Goal: Information Seeking & Learning: Check status

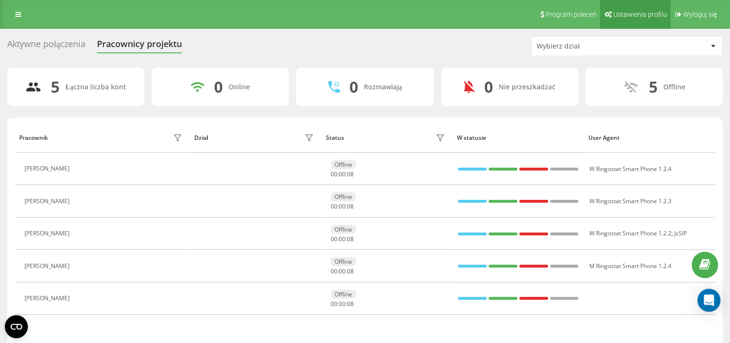
click at [630, 24] on link "Ustawienia profilu" at bounding box center [635, 14] width 71 height 29
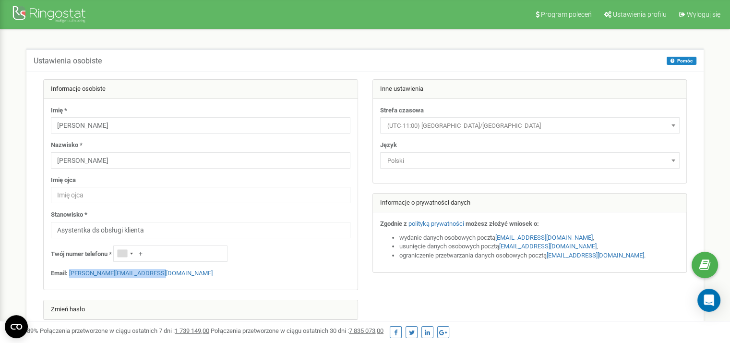
drag, startPoint x: 180, startPoint y: 271, endPoint x: 71, endPoint y: 267, distance: 109.5
click at [71, 267] on div "Imię * Karolina Nazwisko * [PERSON_NAME] ojca Stanowisko * Asystentka ds obsług…" at bounding box center [201, 194] width 314 height 191
copy link "[PERSON_NAME][EMAIL_ADDRESS][DOMAIN_NAME]"
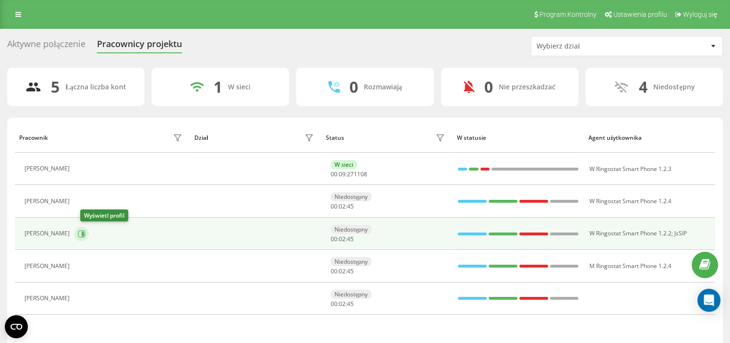
click at [84, 233] on icon at bounding box center [83, 233] width 2 height 5
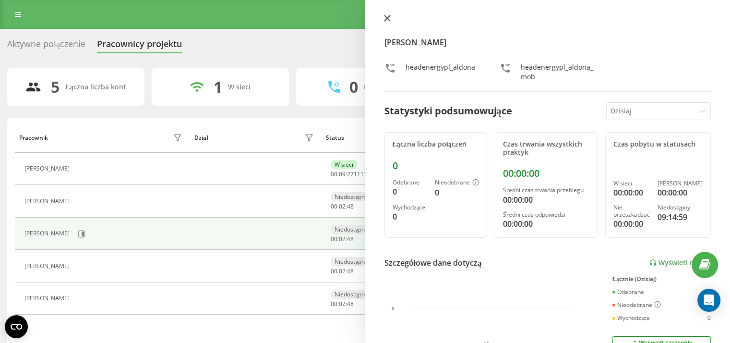
click at [382, 17] on button at bounding box center [387, 18] width 12 height 9
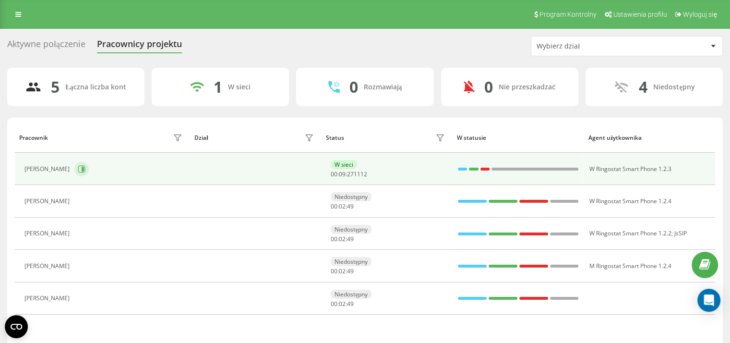
click at [78, 171] on icon at bounding box center [81, 168] width 7 height 7
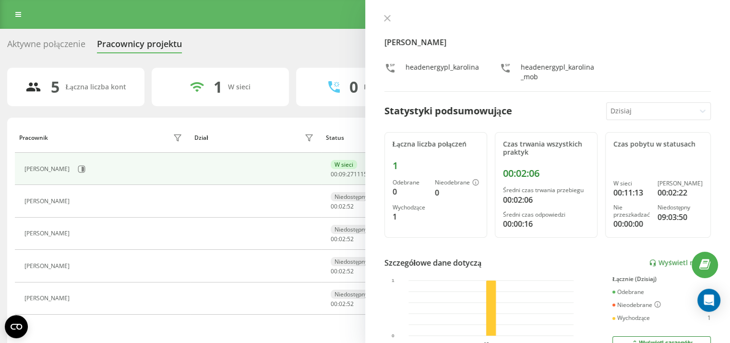
scroll to position [177, 0]
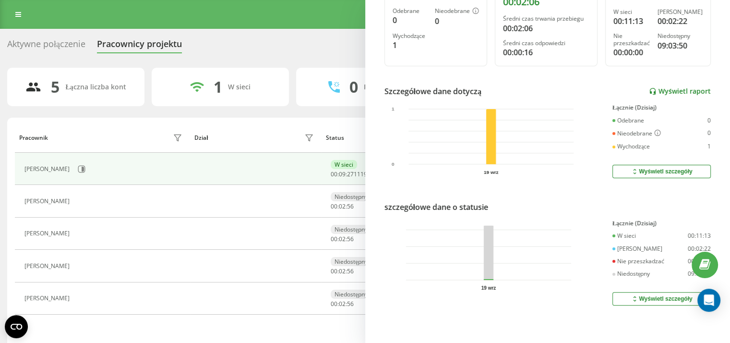
click at [676, 86] on font "Wyświetl raport" at bounding box center [684, 90] width 52 height 9
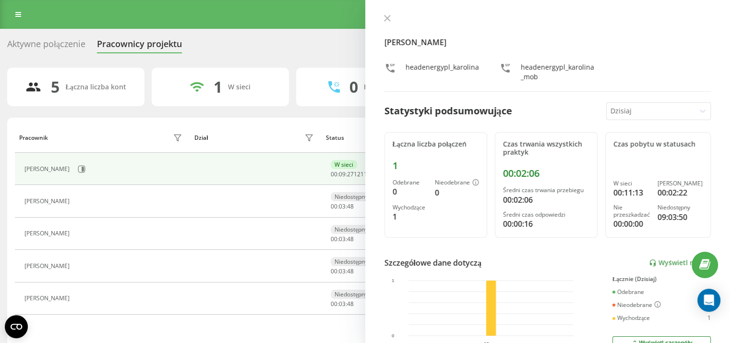
click at [390, 17] on button at bounding box center [387, 18] width 12 height 9
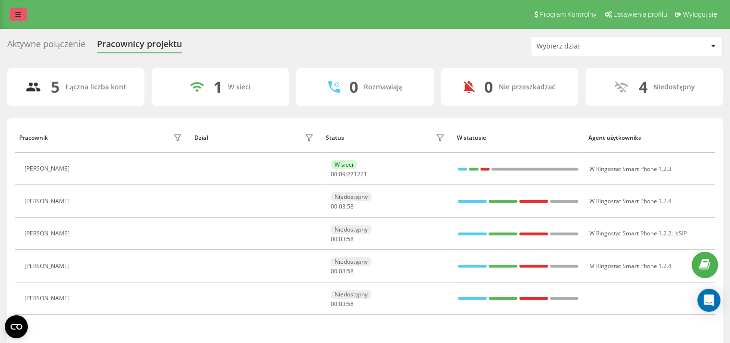
click at [17, 16] on icon at bounding box center [18, 14] width 6 height 7
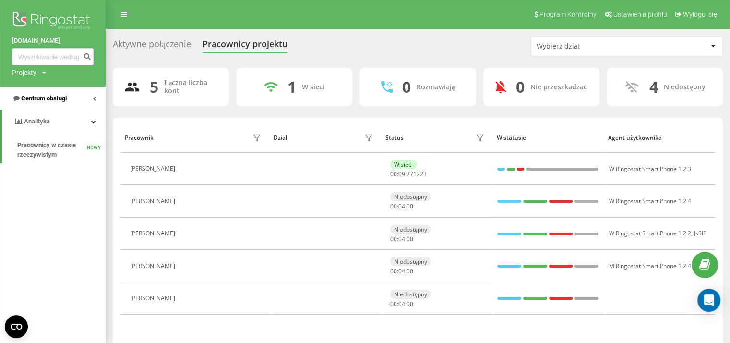
click at [65, 95] on font "Centrum obsługi" at bounding box center [44, 98] width 46 height 7
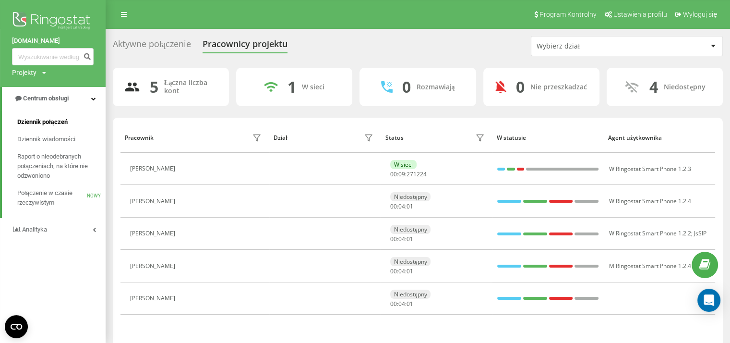
click at [52, 117] on span "Dziennik połączeń" at bounding box center [42, 122] width 50 height 10
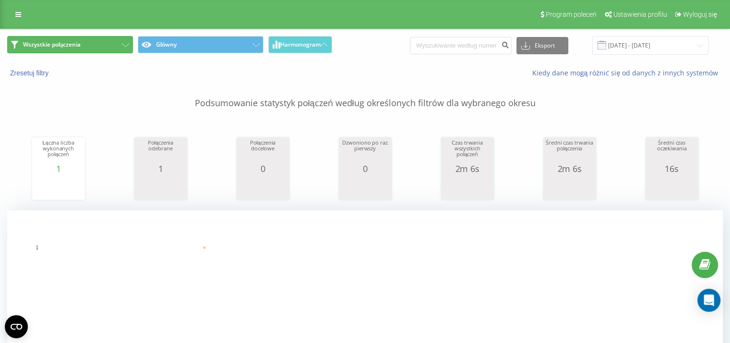
click at [118, 37] on button "Wszystkie połączenia" at bounding box center [70, 44] width 126 height 17
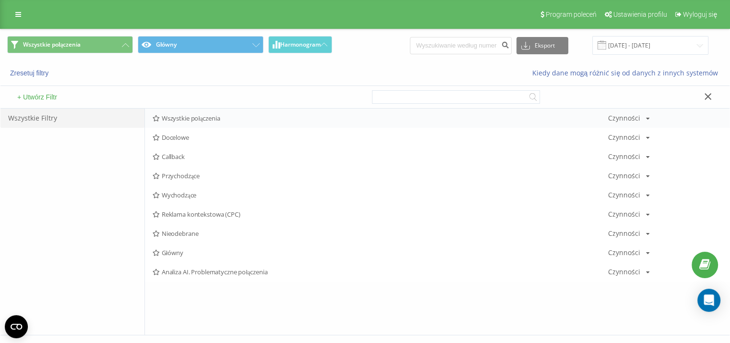
click at [202, 115] on span "Wszystkie połączenia" at bounding box center [380, 118] width 455 height 7
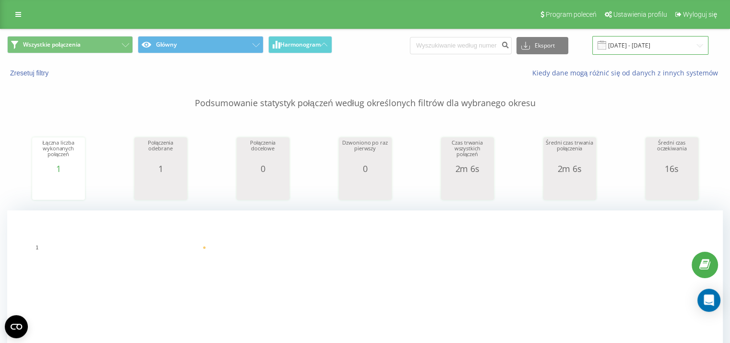
click at [655, 36] on input "19.09.2025 - 19.09.2025" at bounding box center [650, 45] width 116 height 19
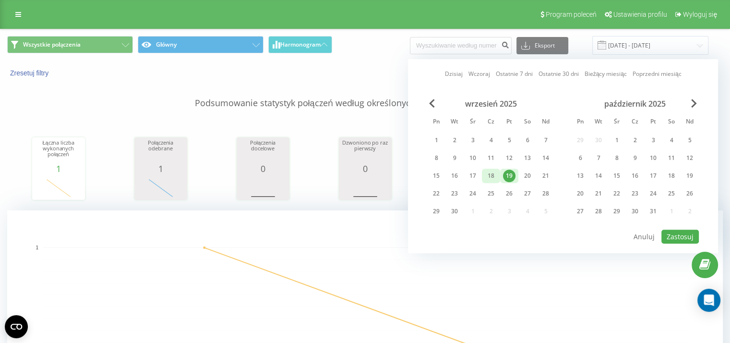
click at [488, 170] on div "18" at bounding box center [491, 175] width 12 height 12
click at [679, 230] on button "Zastosuj" at bounding box center [679, 236] width 37 height 14
type input "18.09.2025 - 18.09.2025"
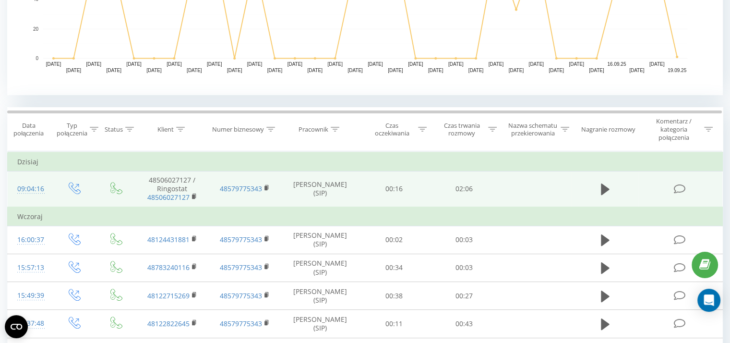
scroll to position [219, 0]
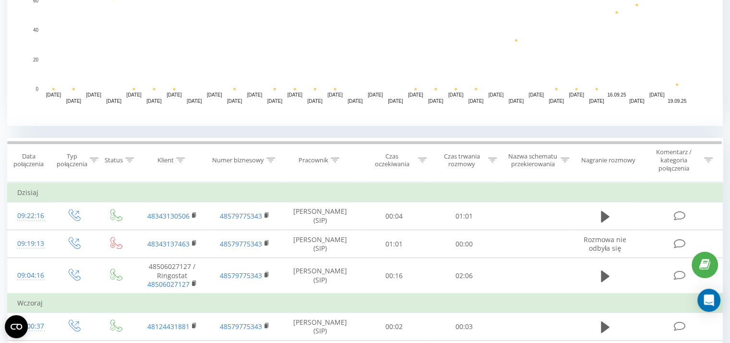
scroll to position [340, 0]
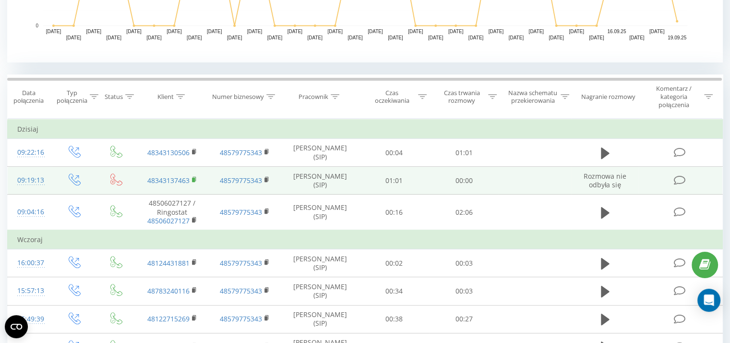
click at [194, 179] on rect at bounding box center [193, 180] width 3 height 4
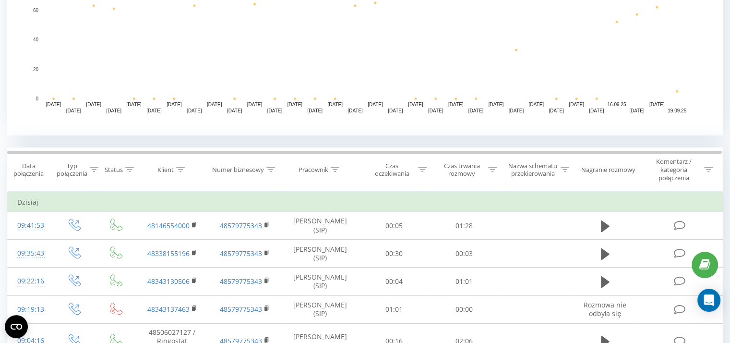
scroll to position [335, 0]
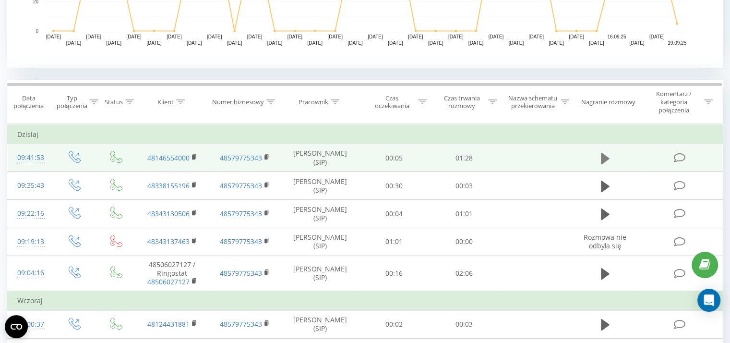
click at [607, 156] on icon at bounding box center [605, 158] width 9 height 12
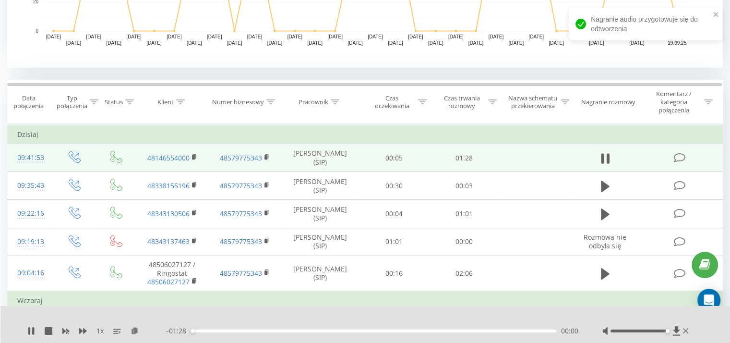
drag, startPoint x: 649, startPoint y: 331, endPoint x: 683, endPoint y: 337, distance: 35.2
click at [683, 337] on div "1 x - 01:28 00:00 00:00" at bounding box center [365, 324] width 730 height 37
click at [358, 329] on div "00:40" at bounding box center [373, 330] width 365 height 3
click at [401, 330] on div "00:41" at bounding box center [373, 330] width 365 height 3
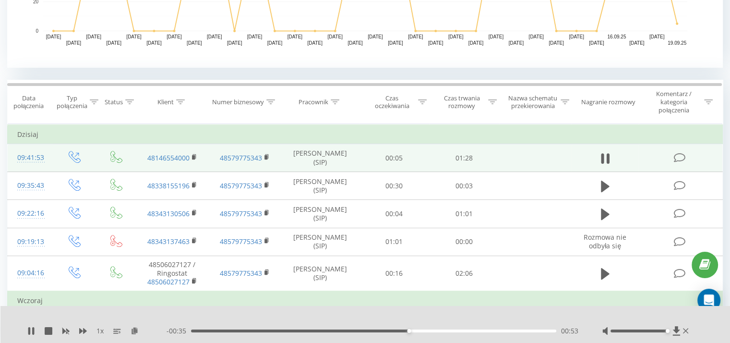
click at [442, 331] on div "- 00:35 00:53 00:53" at bounding box center [373, 331] width 412 height 10
click at [443, 332] on div "00:53" at bounding box center [373, 330] width 365 height 3
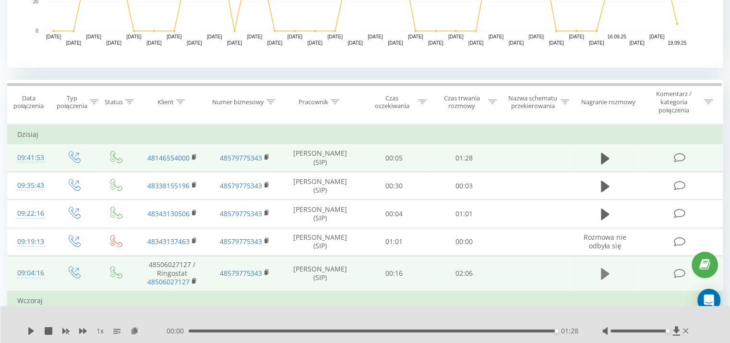
click at [601, 278] on icon at bounding box center [605, 274] width 9 height 12
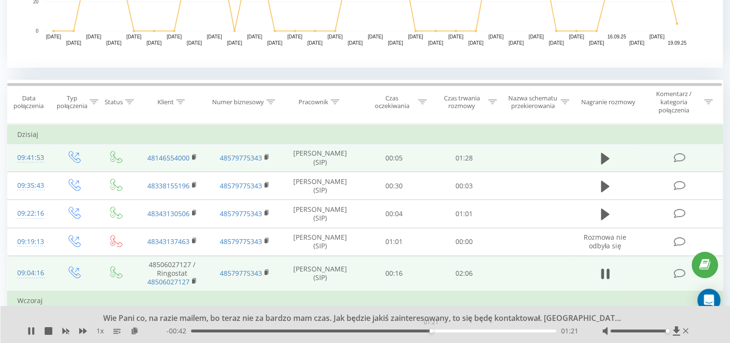
click at [431, 330] on div "01:21" at bounding box center [373, 330] width 365 height 3
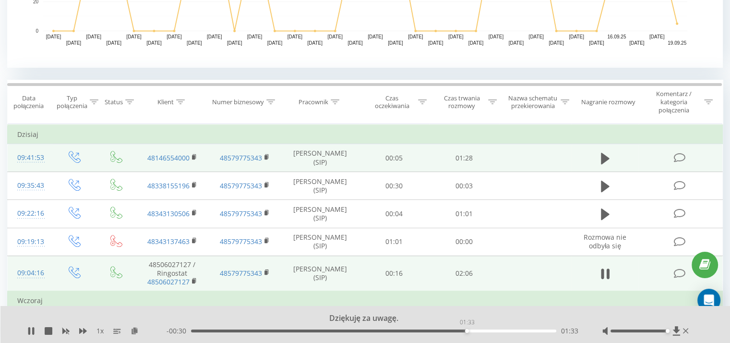
click at [467, 330] on div "01:33" at bounding box center [373, 330] width 365 height 3
click at [501, 331] on div "01:45" at bounding box center [373, 330] width 365 height 3
click at [528, 331] on div "01:46" at bounding box center [373, 330] width 365 height 3
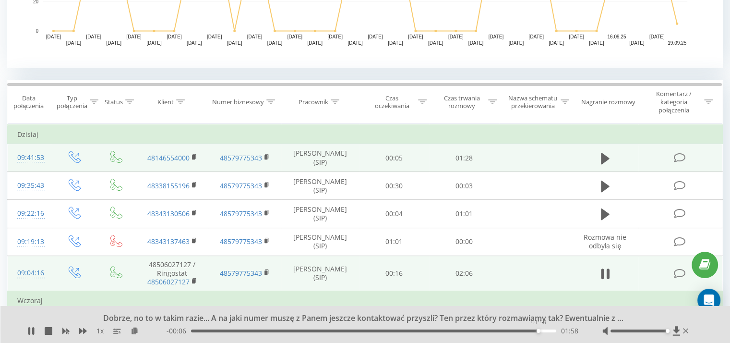
click at [538, 330] on div "01:58" at bounding box center [373, 330] width 365 height 3
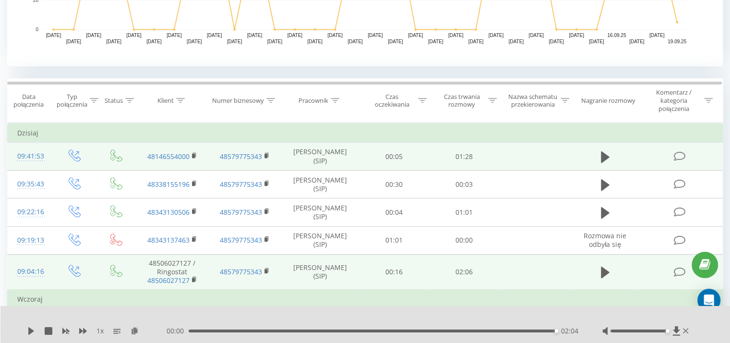
scroll to position [380, 0]
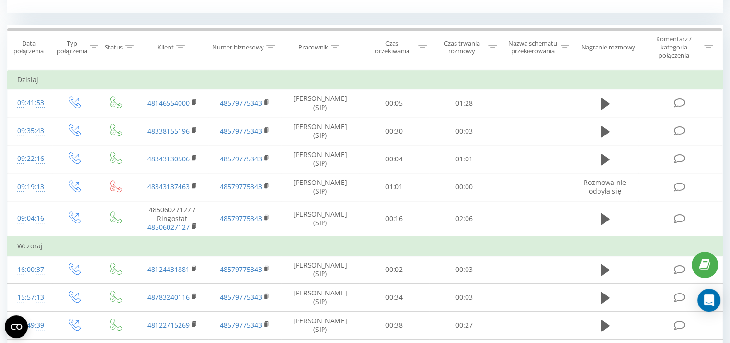
scroll to position [413, 0]
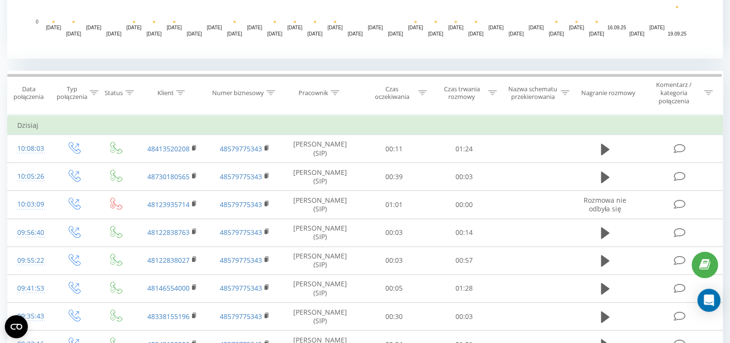
scroll to position [347, 0]
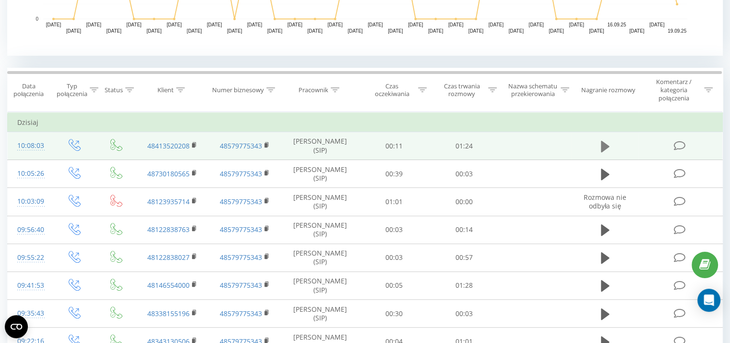
click at [602, 146] on icon at bounding box center [605, 146] width 9 height 12
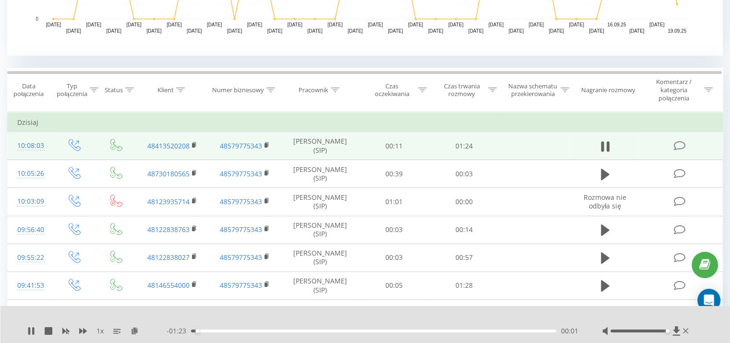
drag, startPoint x: 647, startPoint y: 329, endPoint x: 678, endPoint y: 335, distance: 30.9
click at [678, 335] on div "1 x - 01:23 00:01 00:01" at bounding box center [365, 324] width 730 height 37
click at [266, 332] on div "- 01:21 00:03 00:03" at bounding box center [373, 331] width 412 height 10
click at [234, 329] on div "00:03" at bounding box center [373, 330] width 365 height 3
click at [258, 332] on div "- 01:14 00:10 00:10" at bounding box center [373, 331] width 412 height 10
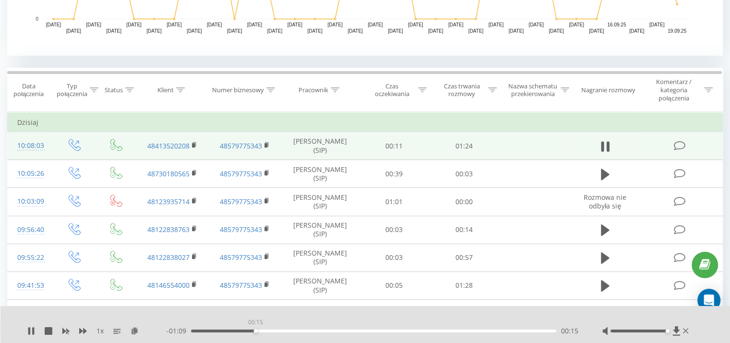
click at [255, 330] on div "00:15" at bounding box center [373, 330] width 365 height 3
click at [193, 144] on rect at bounding box center [193, 145] width 3 height 4
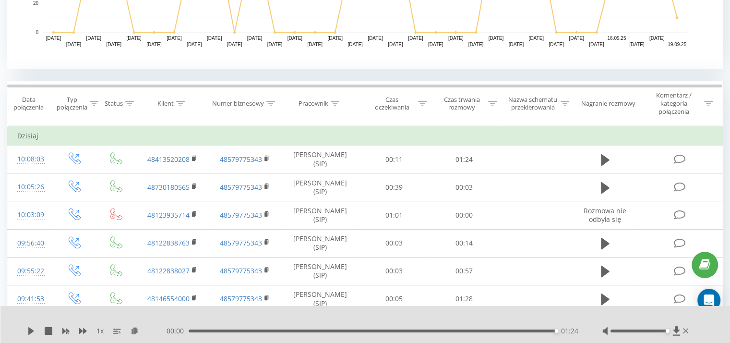
scroll to position [332, 0]
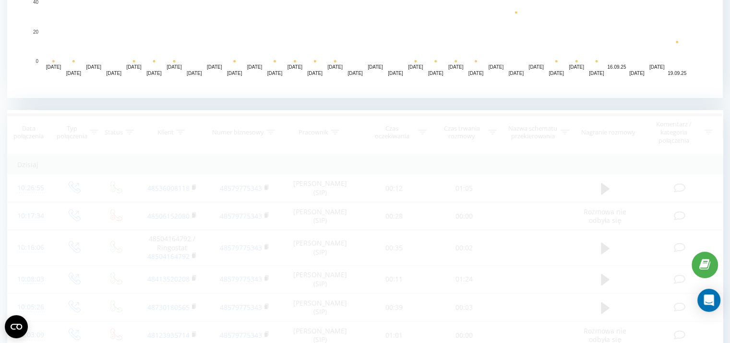
scroll to position [314, 0]
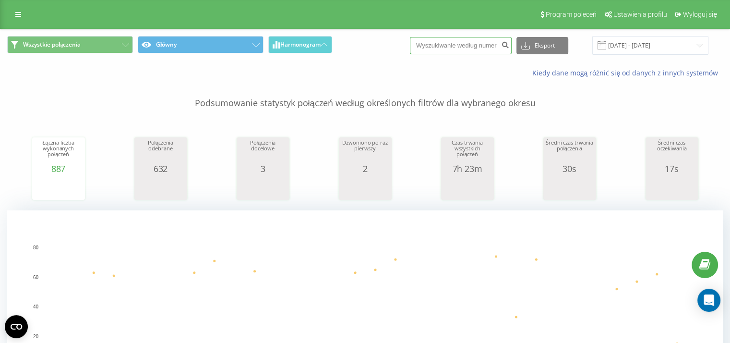
click at [480, 52] on input at bounding box center [461, 45] width 102 height 17
paste input "[PHONE_NUMBER]"
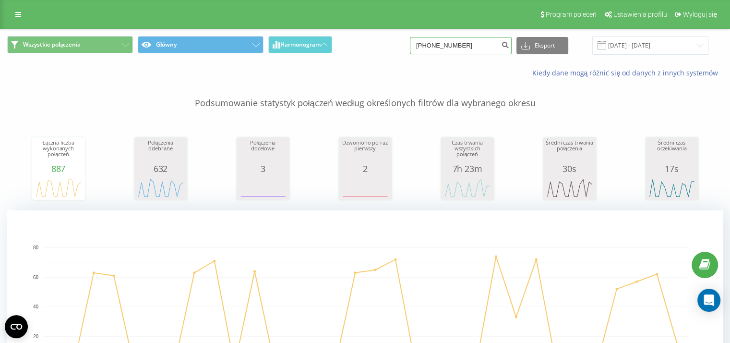
type input "[PHONE_NUMBER]"
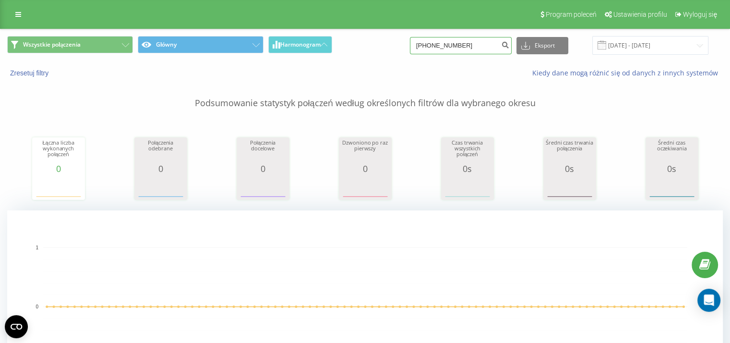
drag, startPoint x: 439, startPoint y: 47, endPoint x: 404, endPoint y: 53, distance: 35.2
click at [404, 53] on div "Wszystkie połączenia Główny Harmonogram +48122961032 Eksport .csv .xls .xlsx 19…" at bounding box center [365, 45] width 716 height 19
type input "122961032"
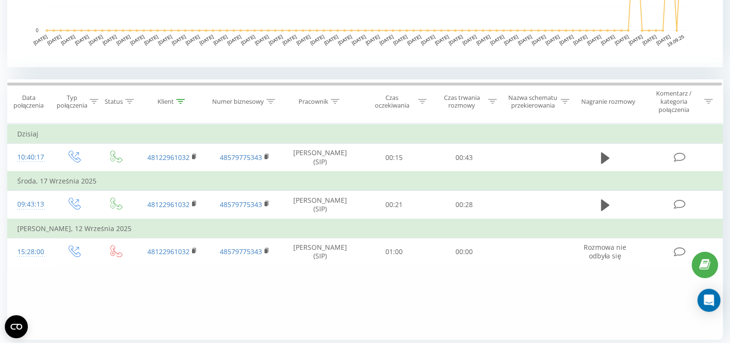
scroll to position [367, 0]
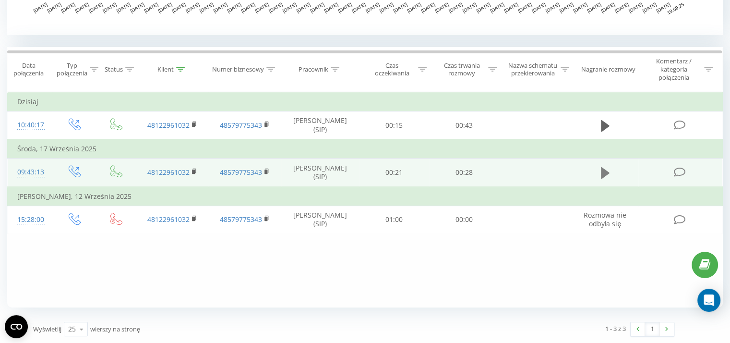
click at [610, 170] on button at bounding box center [605, 173] width 14 height 14
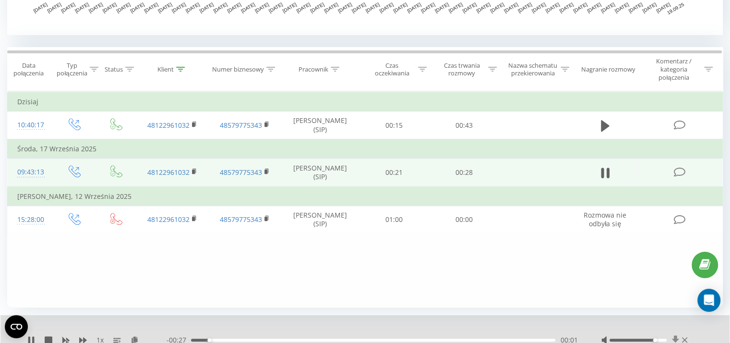
drag, startPoint x: 644, startPoint y: 338, endPoint x: 675, endPoint y: 341, distance: 31.3
click at [674, 341] on div at bounding box center [645, 340] width 88 height 10
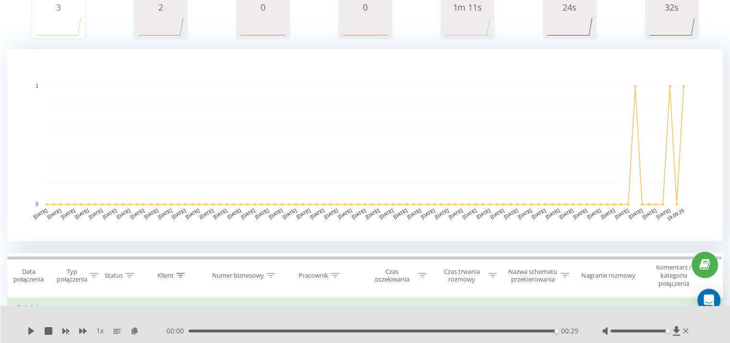
scroll to position [0, 0]
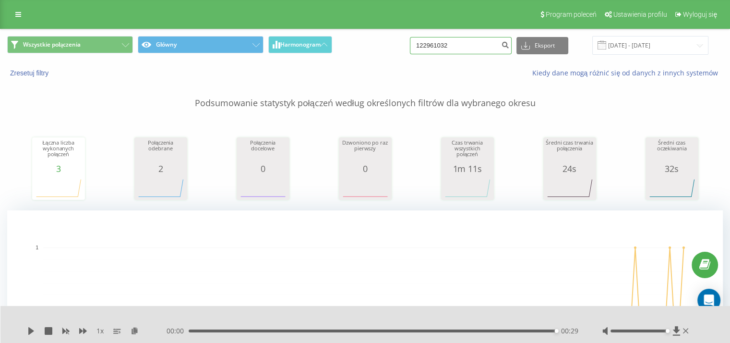
click at [470, 46] on input "122961032" at bounding box center [461, 45] width 102 height 17
click at [629, 53] on input "19.06.2025 - 19.09.2025" at bounding box center [650, 45] width 116 height 19
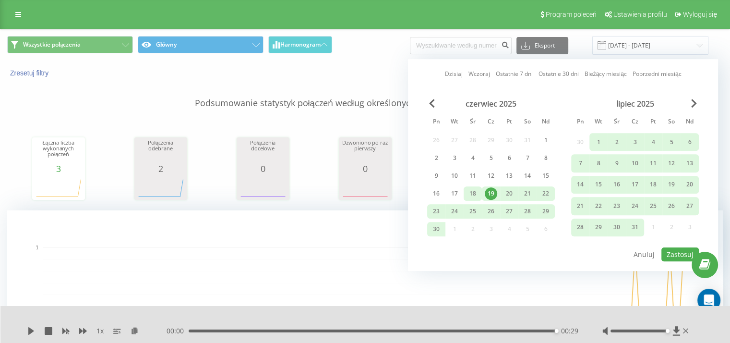
click at [472, 188] on div "18" at bounding box center [473, 193] width 12 height 12
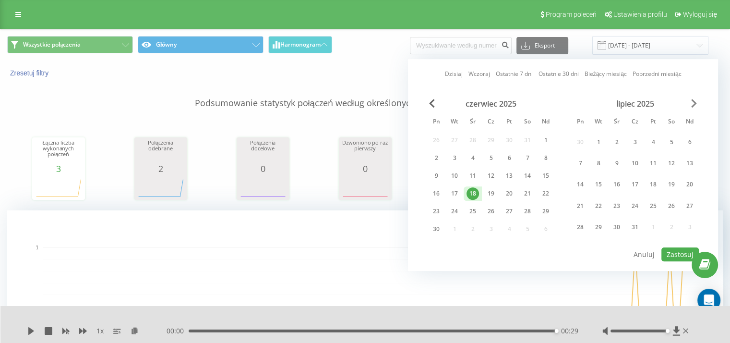
click at [696, 104] on span "Next Month" at bounding box center [694, 103] width 6 height 9
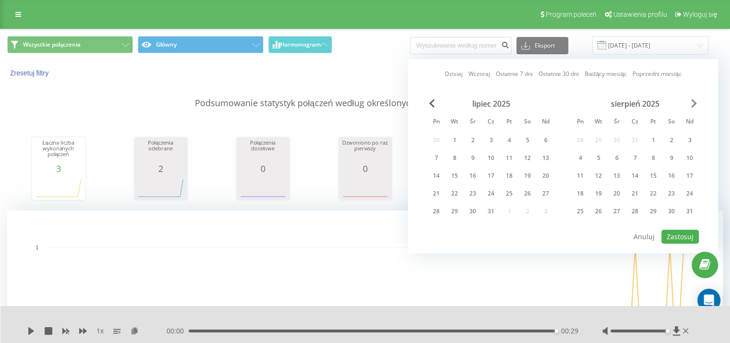
click at [696, 104] on span "Next Month" at bounding box center [694, 103] width 6 height 9
click at [616, 178] on div "17" at bounding box center [616, 175] width 12 height 12
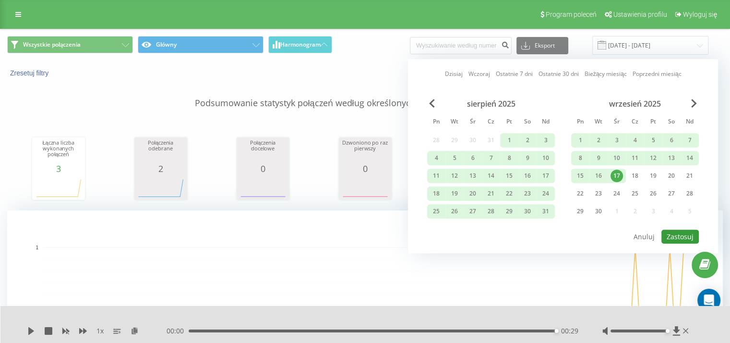
click at [683, 238] on button "Zastosuj" at bounding box center [679, 236] width 37 height 14
type input "18.06.2025 - 17.09.2025"
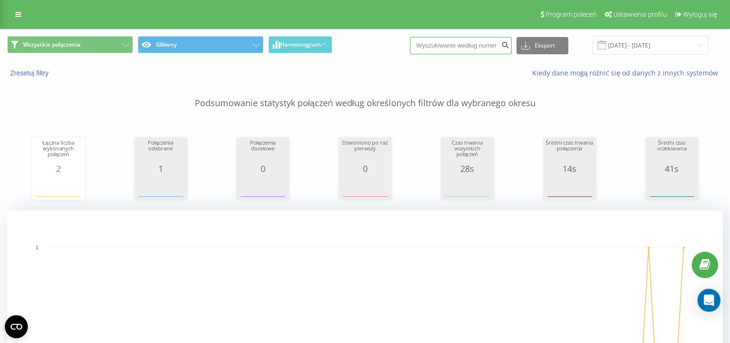
click at [476, 51] on input at bounding box center [461, 45] width 102 height 17
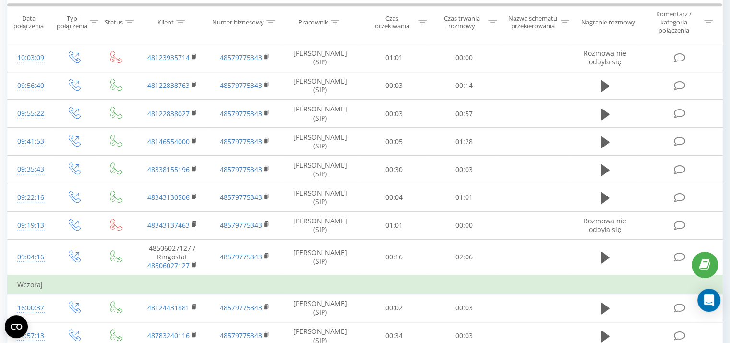
scroll to position [908, 0]
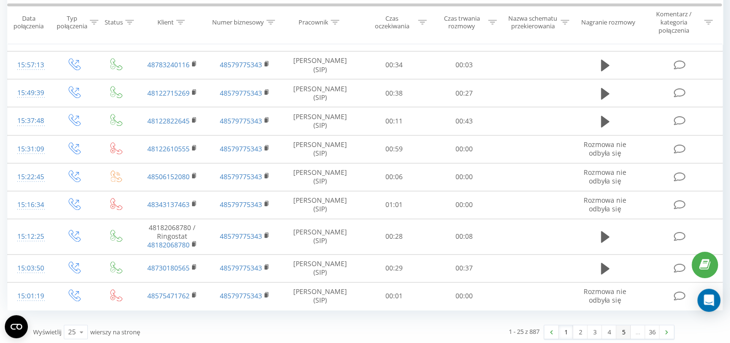
click at [621, 330] on link "5" at bounding box center [623, 331] width 14 height 13
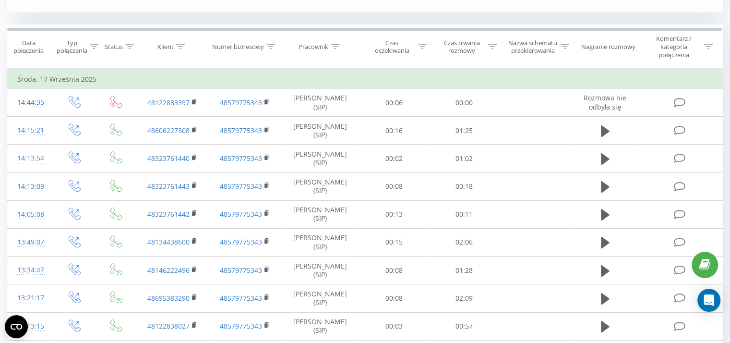
scroll to position [882, 0]
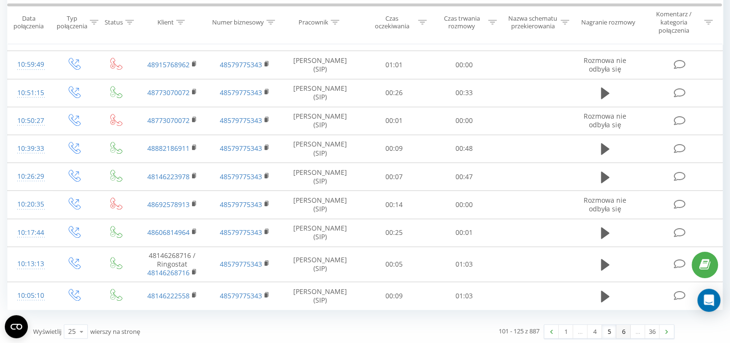
click at [620, 329] on link "6" at bounding box center [623, 330] width 14 height 13
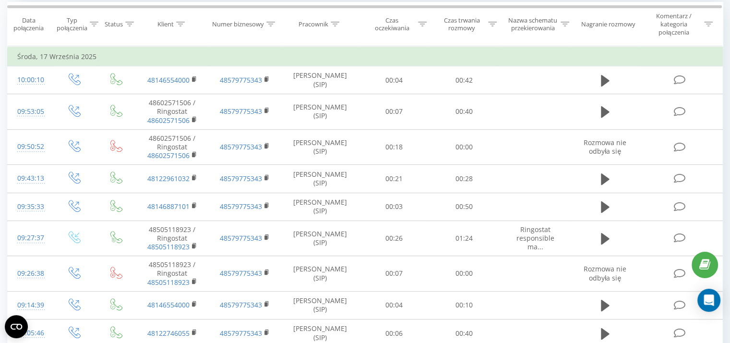
scroll to position [419, 0]
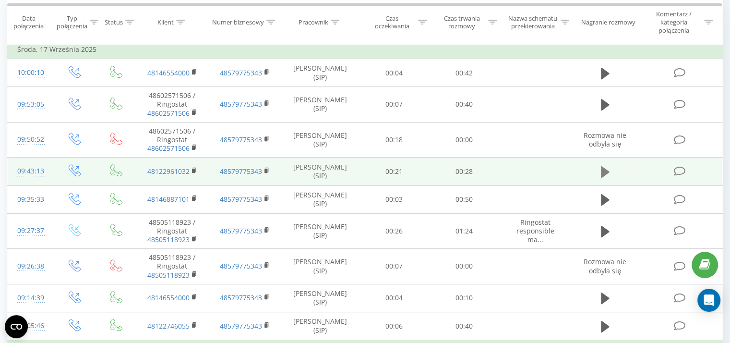
click at [605, 172] on icon at bounding box center [605, 172] width 9 height 12
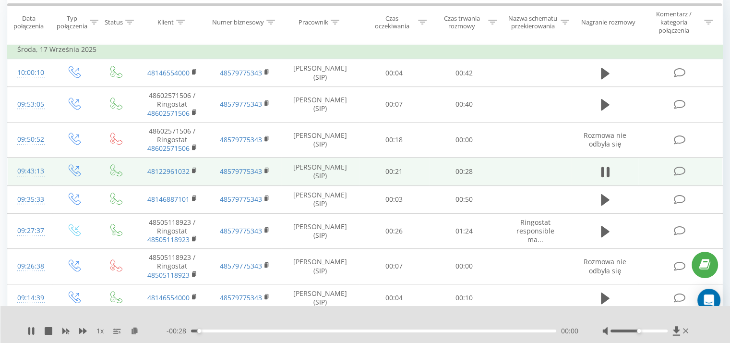
click at [524, 329] on div "00:00" at bounding box center [373, 330] width 365 height 3
click at [476, 332] on div "- 00:01 00:27 00:27" at bounding box center [373, 331] width 412 height 10
click at [476, 329] on div "00:27" at bounding box center [373, 330] width 365 height 3
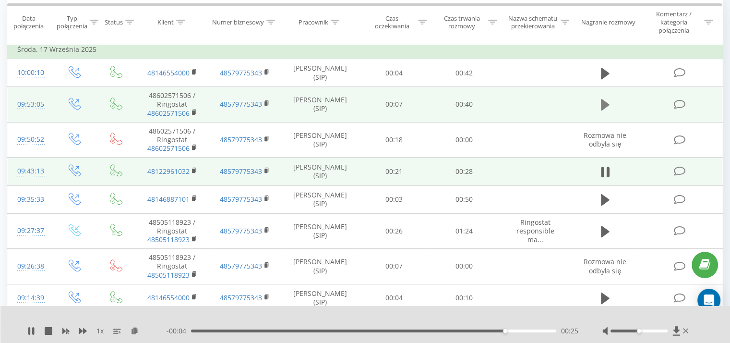
click at [607, 103] on icon at bounding box center [605, 105] width 9 height 12
click at [287, 330] on div "00:10" at bounding box center [373, 330] width 365 height 3
click at [195, 111] on icon at bounding box center [193, 111] width 3 height 4
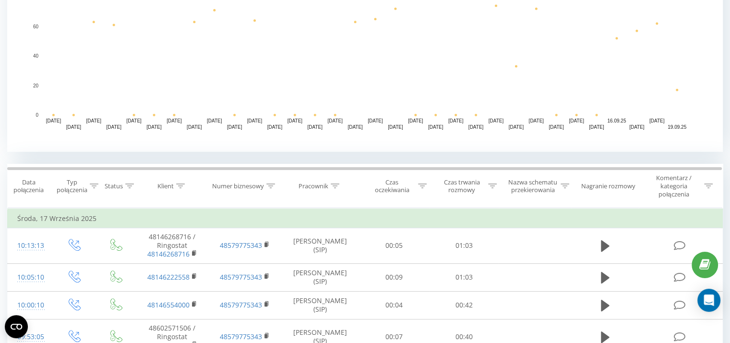
scroll to position [347, 0]
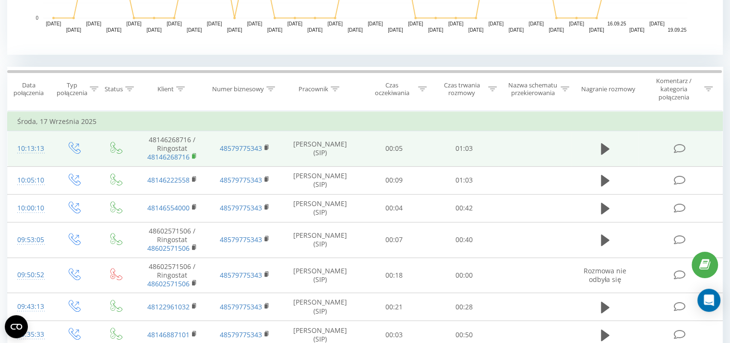
click at [194, 156] on rect at bounding box center [193, 156] width 3 height 4
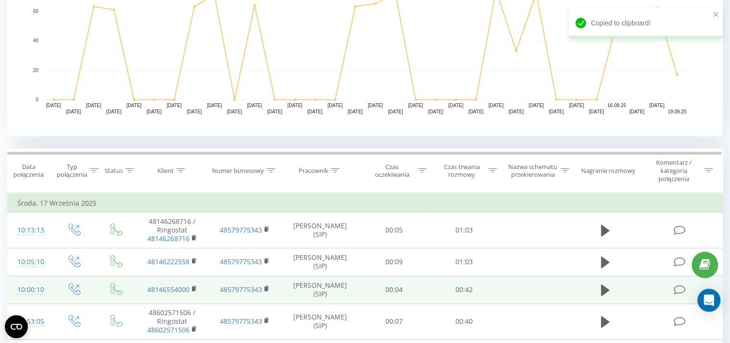
scroll to position [253, 0]
